Goal: Task Accomplishment & Management: Manage account settings

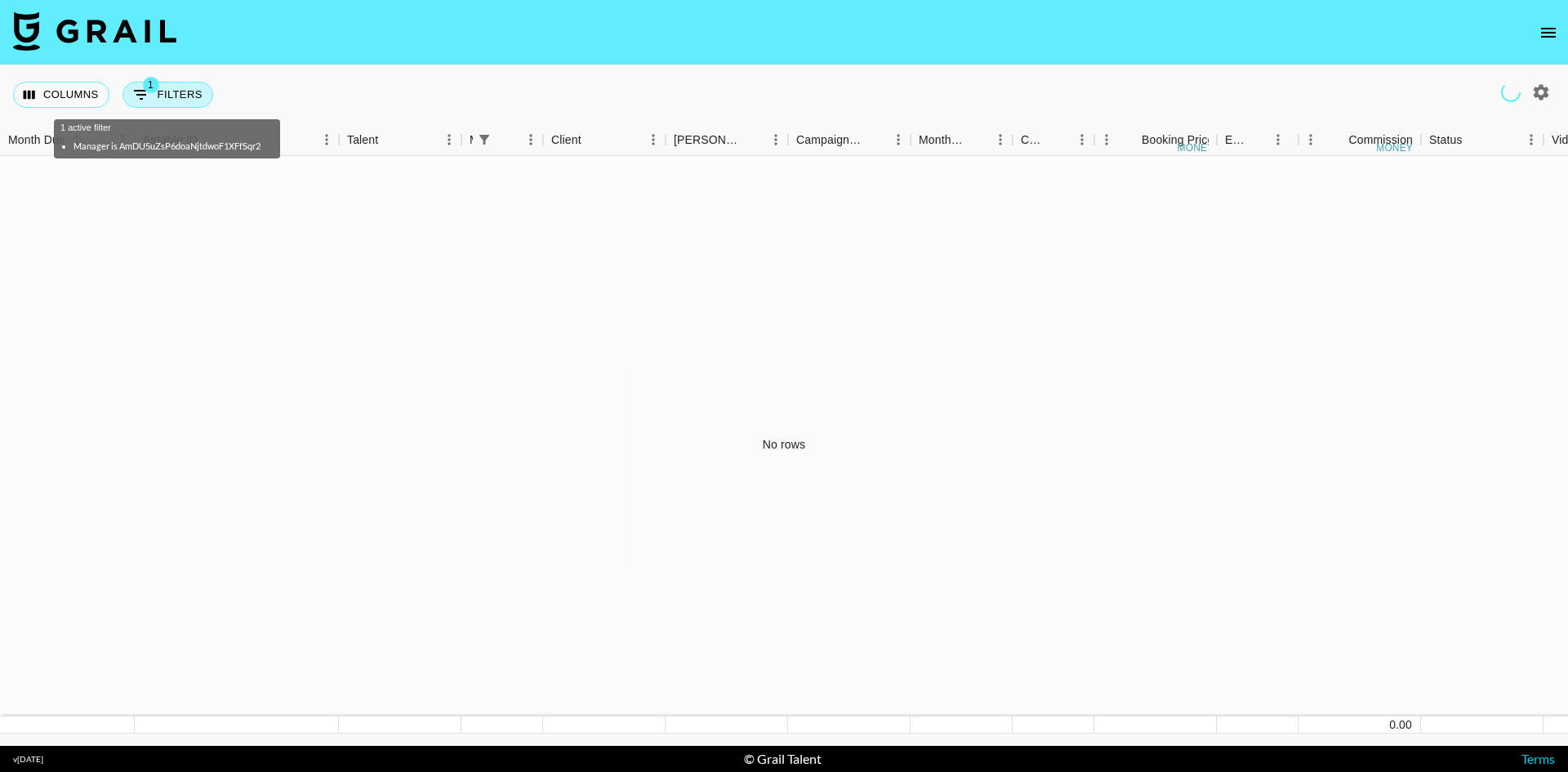
click at [148, 93] on span "1" at bounding box center [151, 85] width 17 height 17
select select "managerIds"
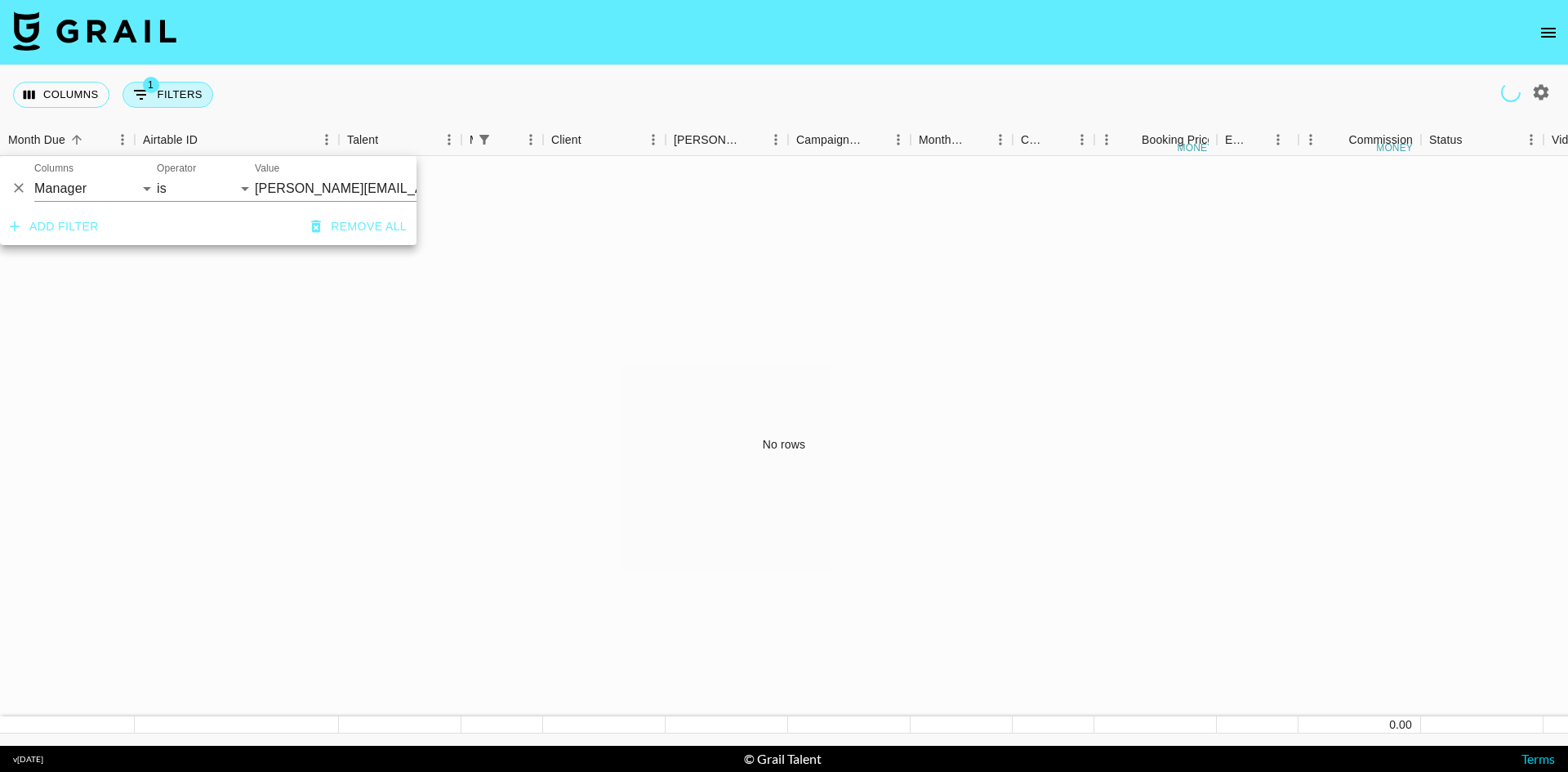
click at [148, 93] on span "1" at bounding box center [151, 85] width 17 height 17
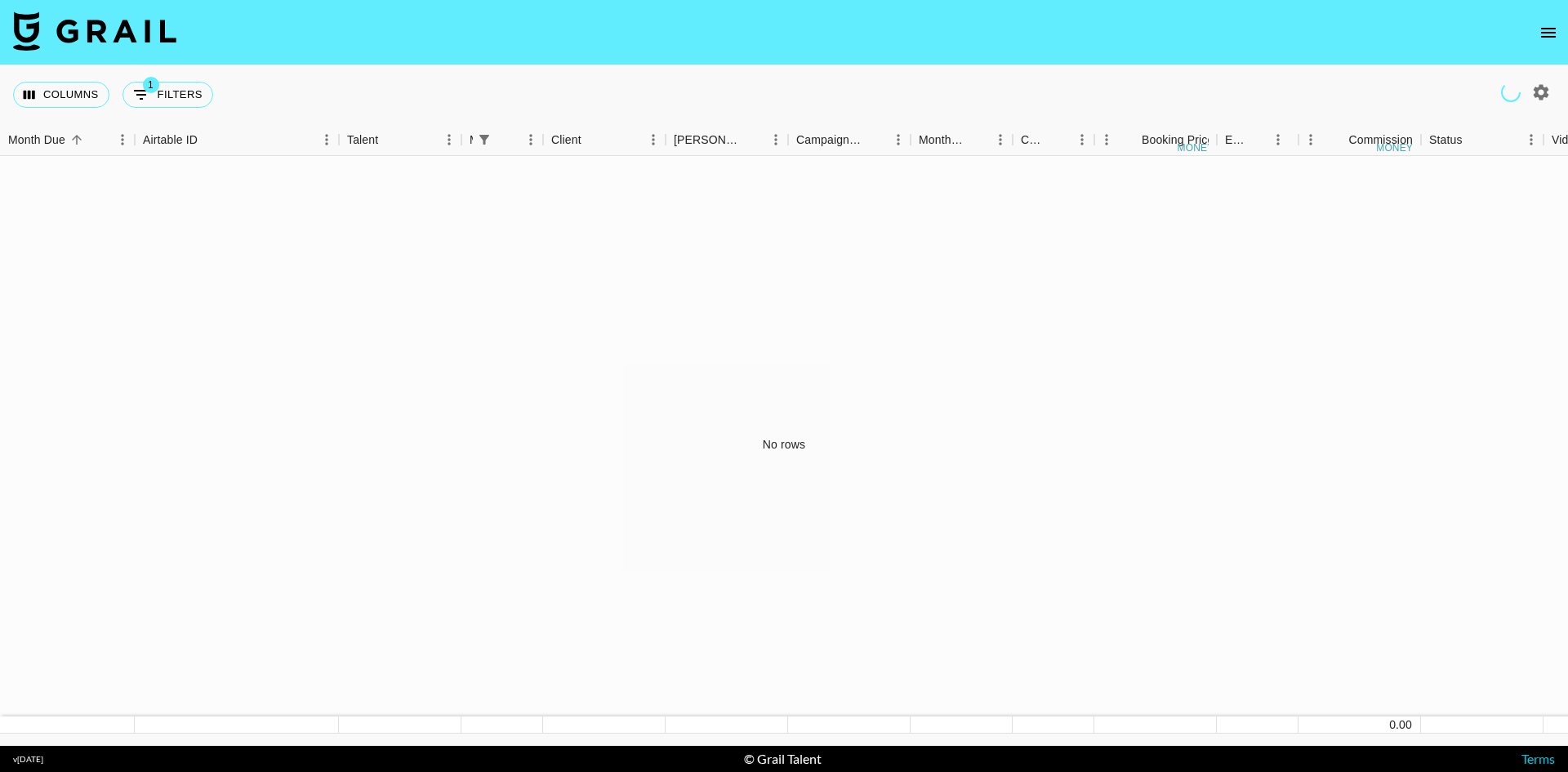
click at [171, 236] on div "No rows" at bounding box center [784, 445] width 1568 height 578
click at [1549, 31] on icon "open drawer" at bounding box center [1549, 32] width 15 height 10
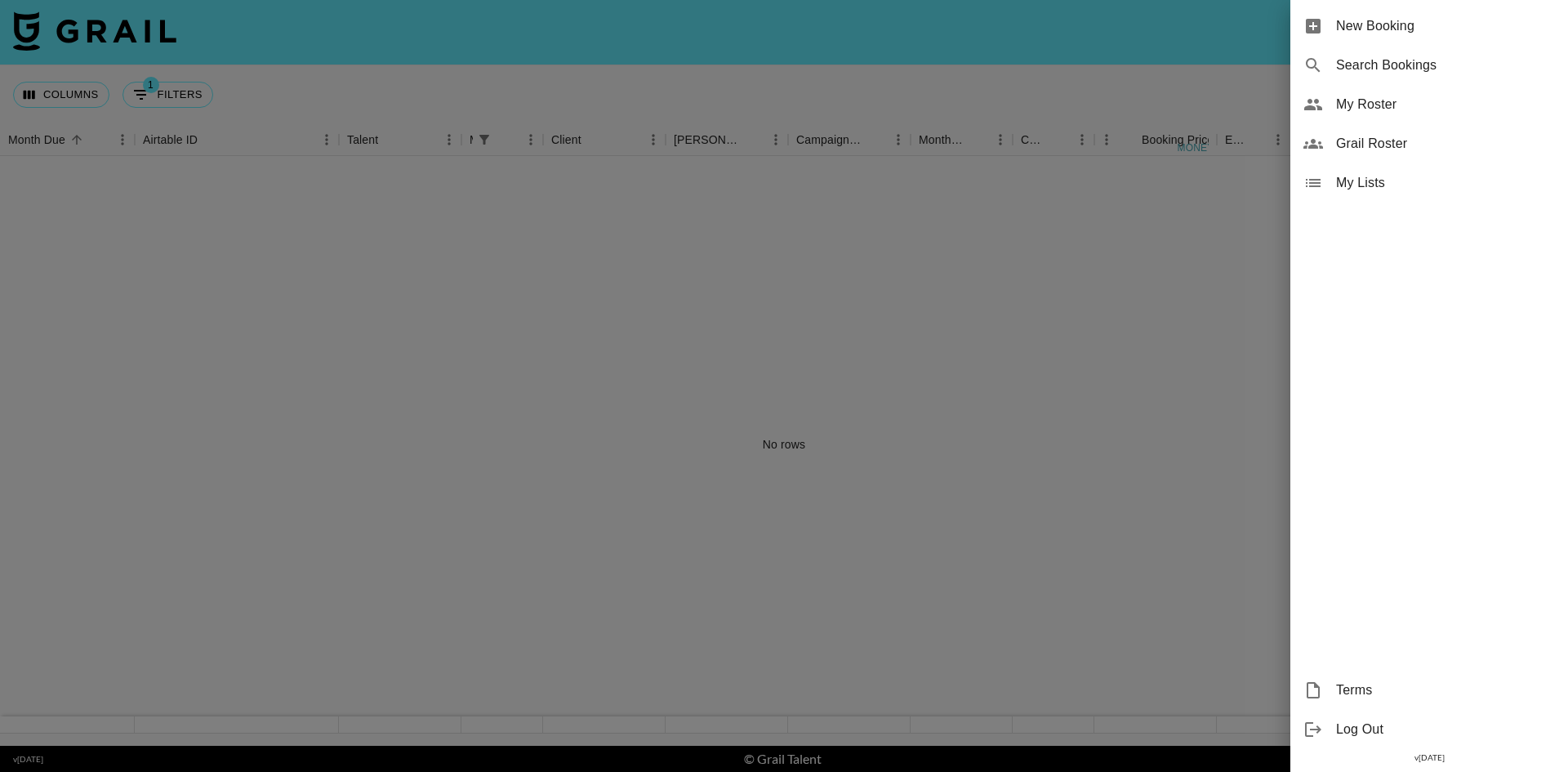
click at [1388, 93] on div "My Roster" at bounding box center [1429, 104] width 278 height 39
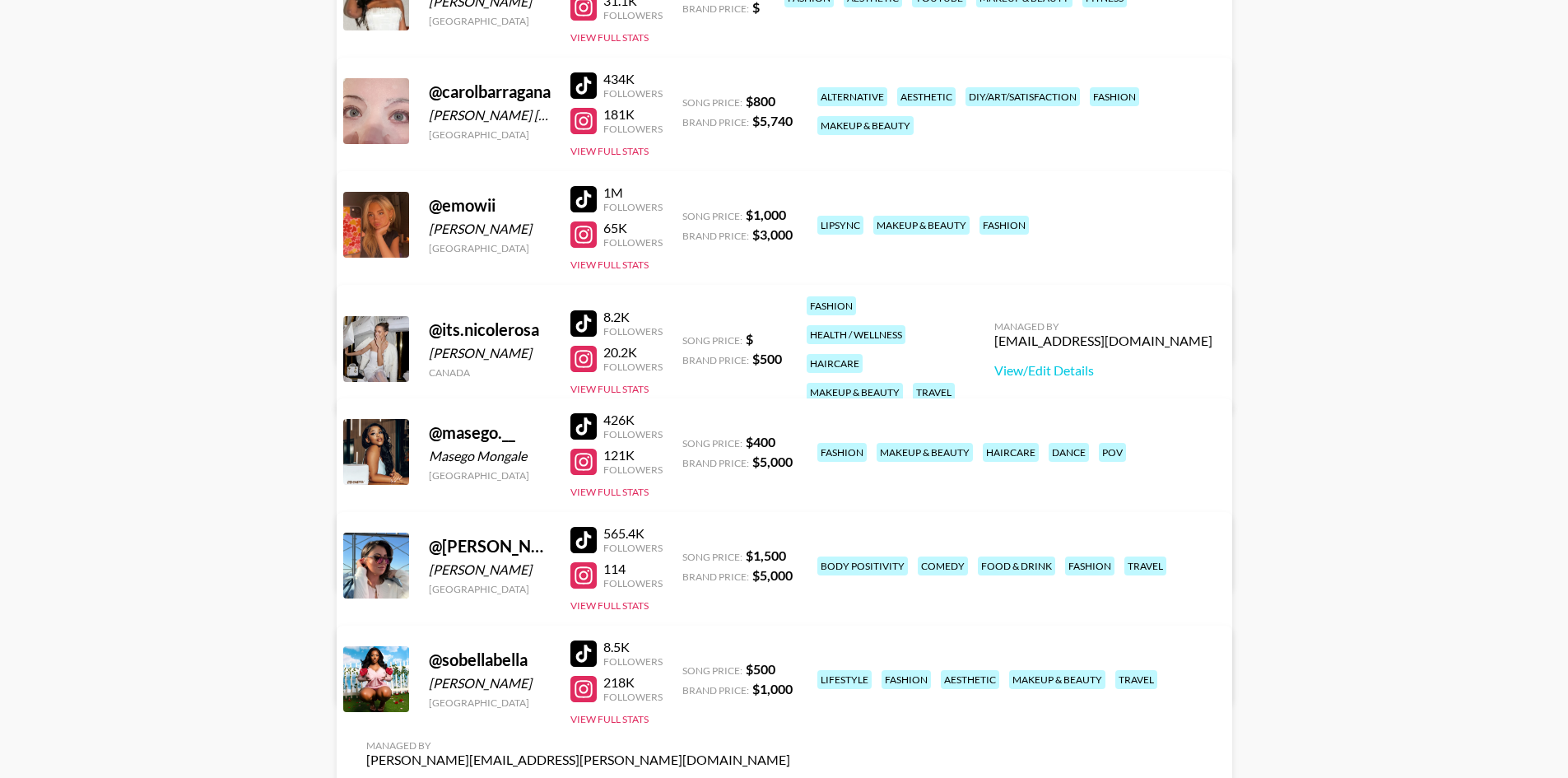
scroll to position [373, 0]
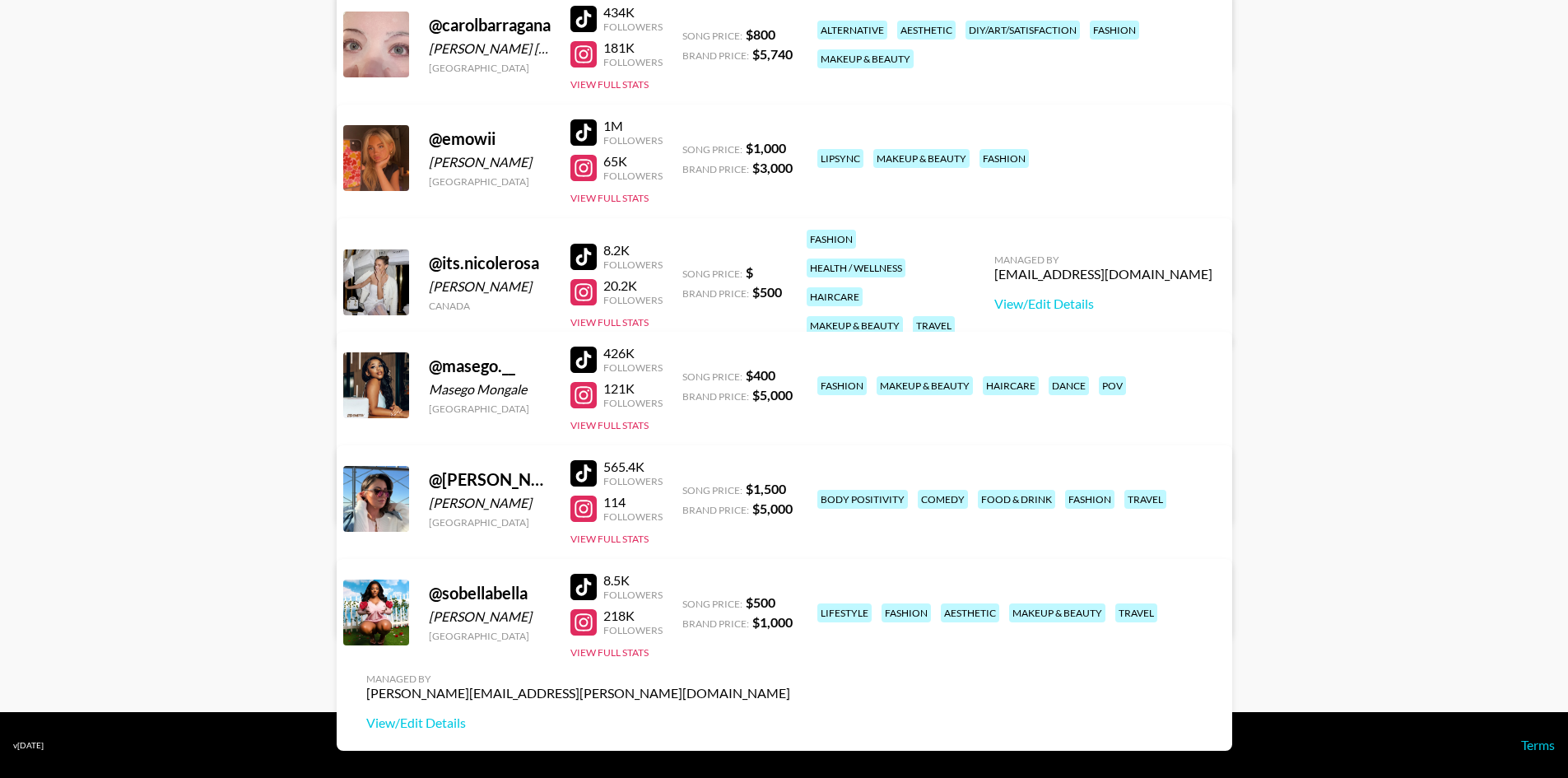
click at [790, 601] on link "View/Edit Details" at bounding box center [578, 609] width 424 height 17
click at [583, 284] on div at bounding box center [583, 292] width 26 height 26
click at [592, 248] on div at bounding box center [583, 257] width 26 height 26
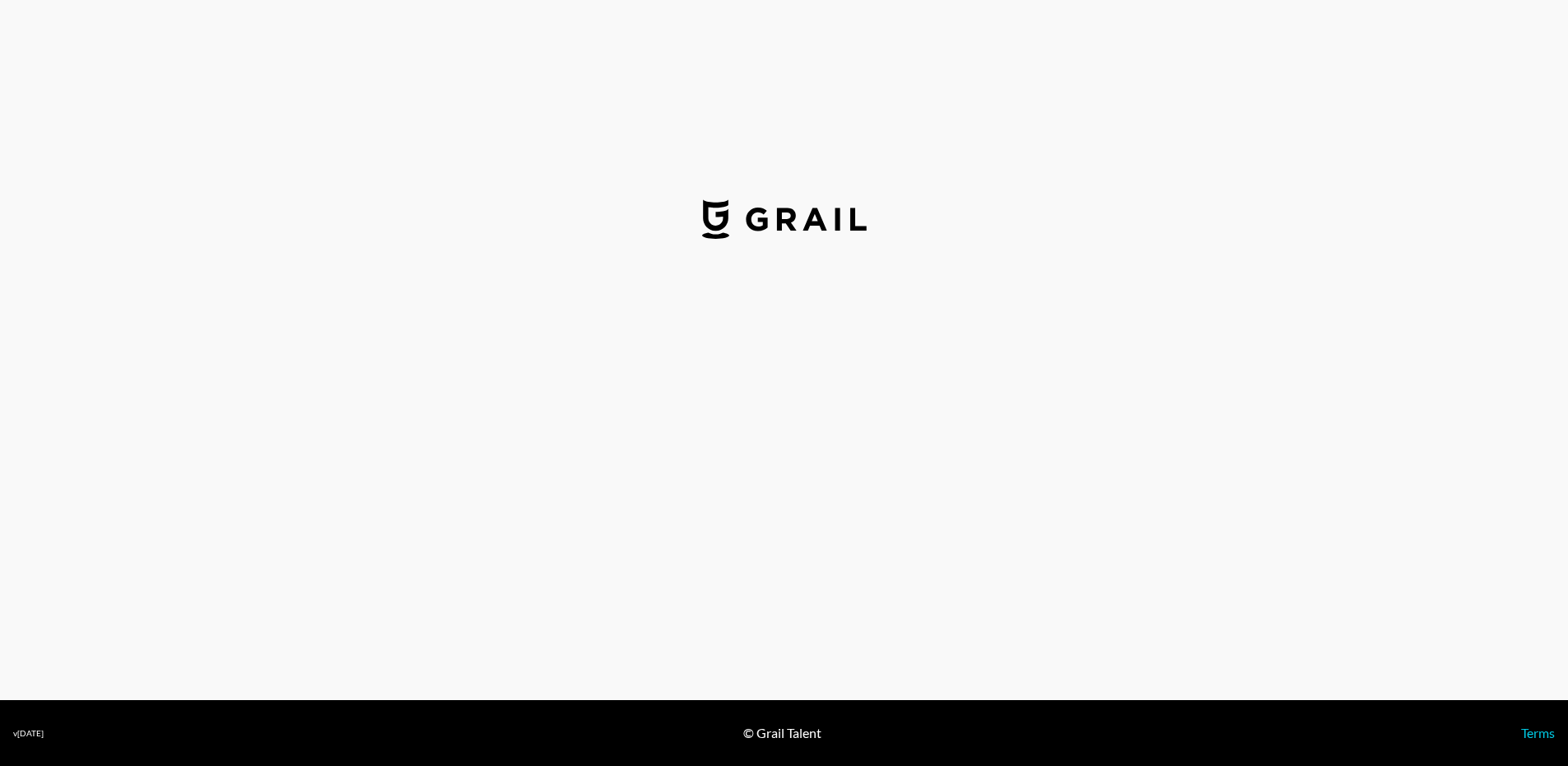
select select "USD"
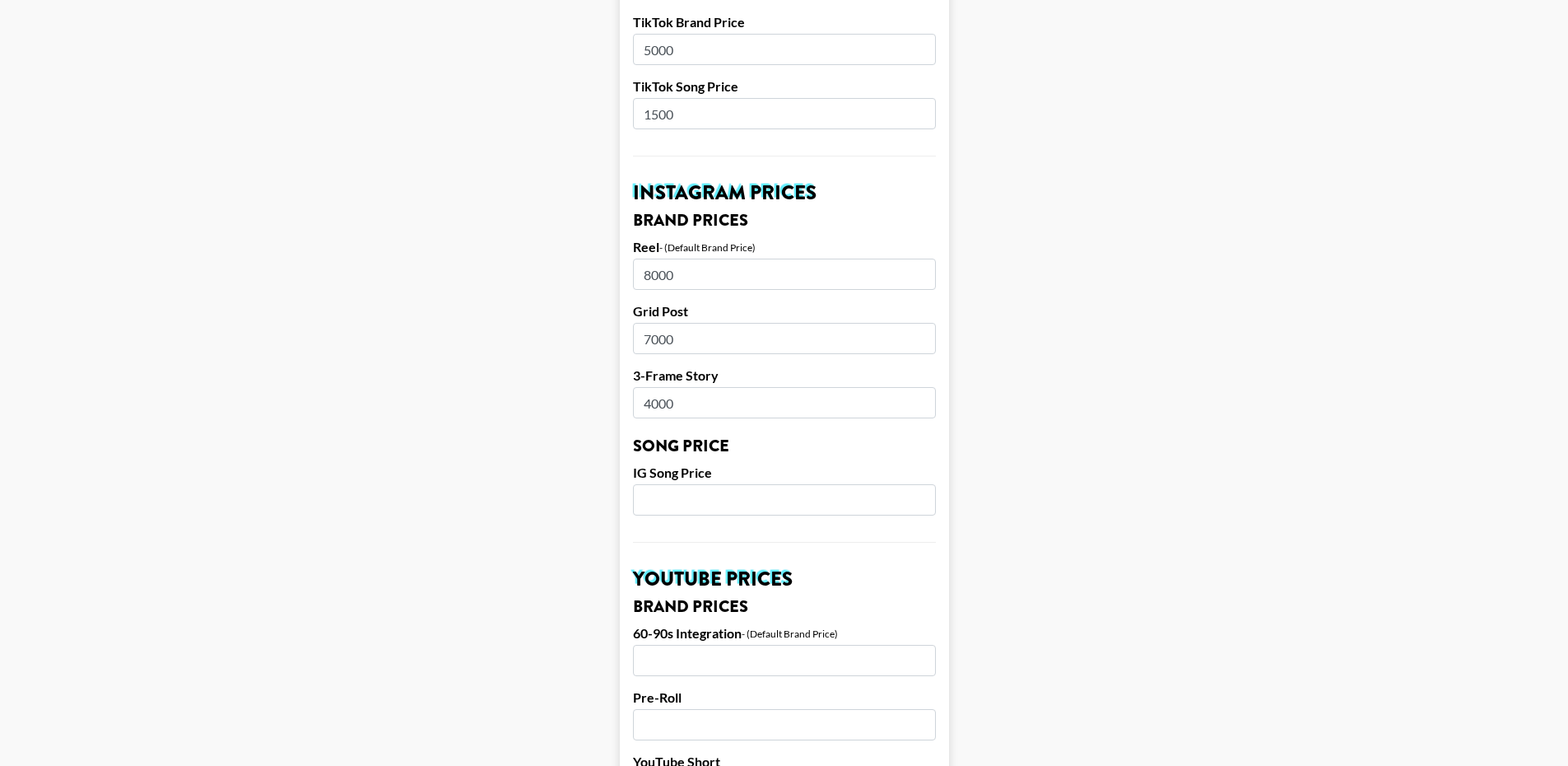
scroll to position [645, 0]
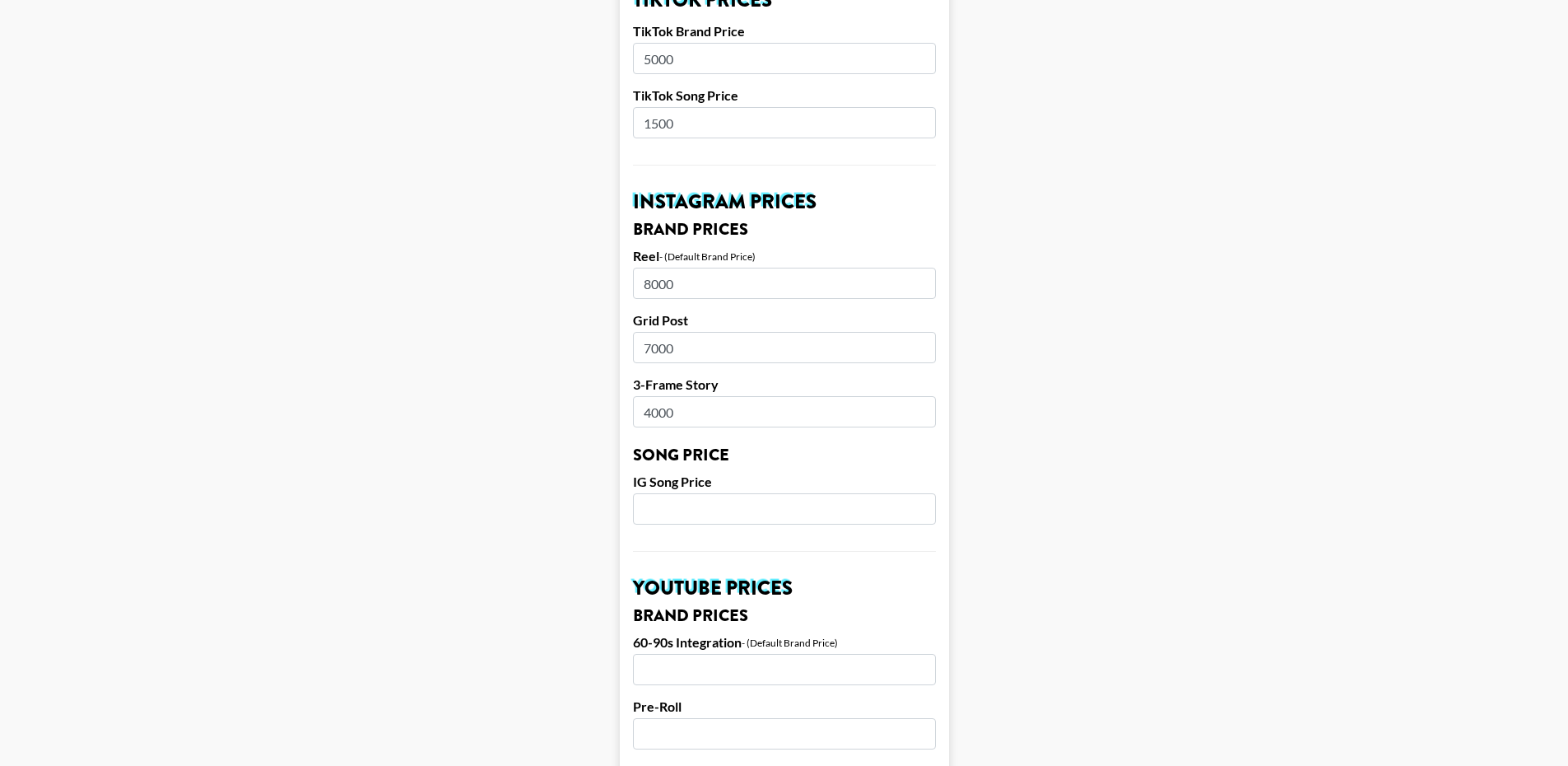
drag, startPoint x: 348, startPoint y: 171, endPoint x: 377, endPoint y: 120, distance: 58.7
click at [349, 171] on main "Airtable ID: recyKelQqSXXiadOe Manager(s) juliana.longhi@grail-talent.com ​ Tik…" at bounding box center [784, 483] width 1542 height 2073
